Goal: Navigation & Orientation: Find specific page/section

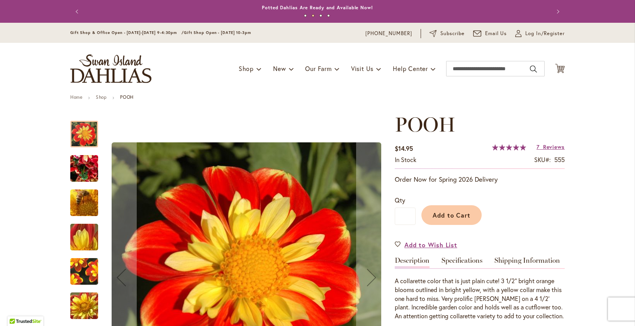
click at [626, 80] on header "Skip to Content Gift Shop & Office Open - Monday-Friday 9-4:30pm / Gift Shop Op…" at bounding box center [317, 59] width 635 height 72
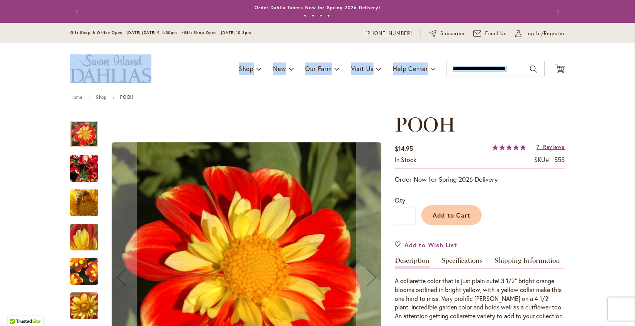
drag, startPoint x: 606, startPoint y: 39, endPoint x: 608, endPoint y: 52, distance: 12.8
click at [608, 52] on header "Skip to Content Gift Shop & Office Open - Monday-Friday 9-4:30pm / Gift Shop Op…" at bounding box center [317, 59] width 635 height 72
drag, startPoint x: 608, startPoint y: 52, endPoint x: 607, endPoint y: 85, distance: 33.2
click at [607, 85] on header "Skip to Content Gift Shop & Office Open - Monday-Friday 9-4:30pm / Gift Shop Op…" at bounding box center [317, 59] width 635 height 72
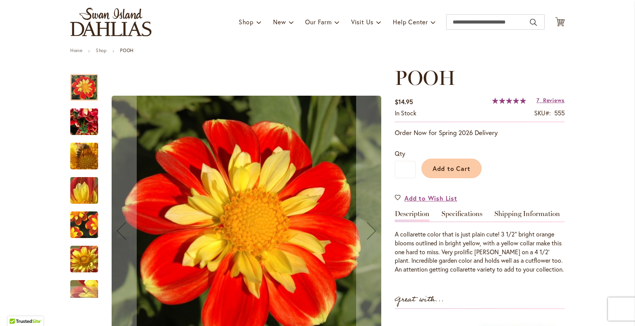
scroll to position [43, 0]
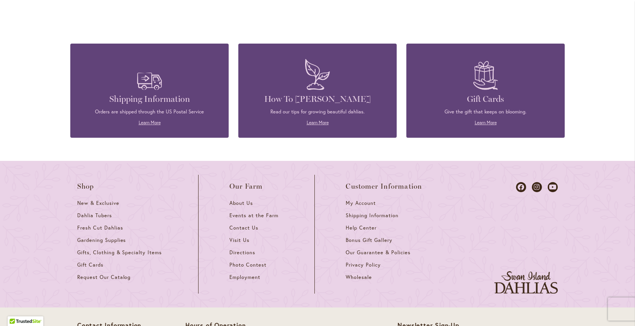
scroll to position [1582, 0]
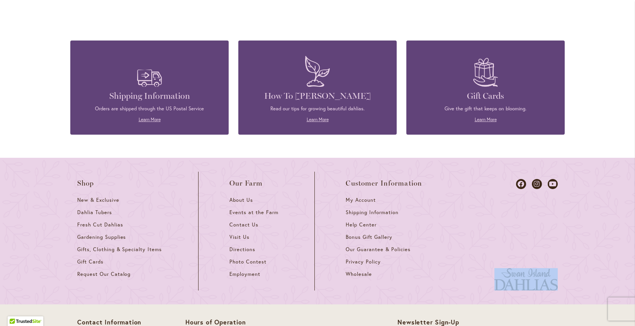
drag, startPoint x: 622, startPoint y: 273, endPoint x: 600, endPoint y: 260, distance: 26.0
click at [600, 260] on div "Shop New & Exclusive Dahlia Tubers Fresh Cut Dahlias Gardening Supplies Gifts, …" at bounding box center [317, 231] width 635 height 147
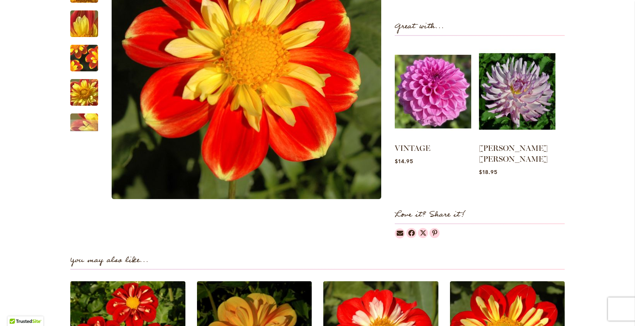
scroll to position [0, 0]
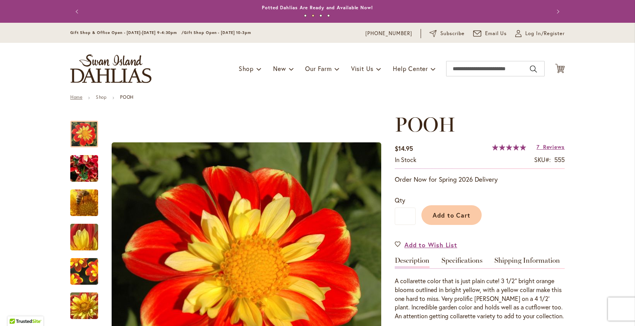
click at [70, 98] on link "Home" at bounding box center [76, 97] width 12 height 6
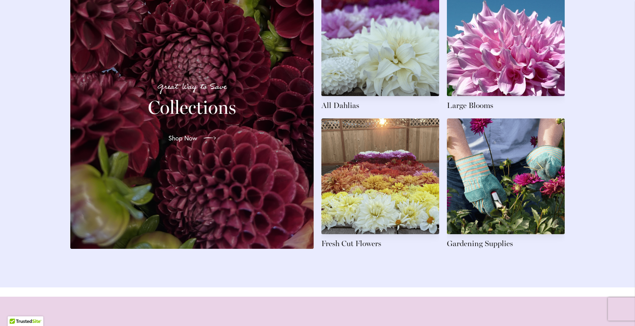
scroll to position [1167, 0]
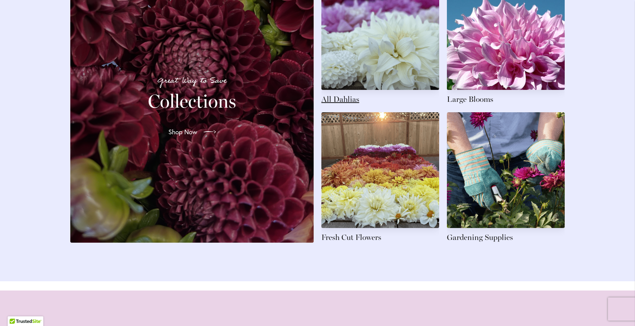
click at [388, 50] on link at bounding box center [380, 39] width 118 height 131
